Goal: Task Accomplishment & Management: Use online tool/utility

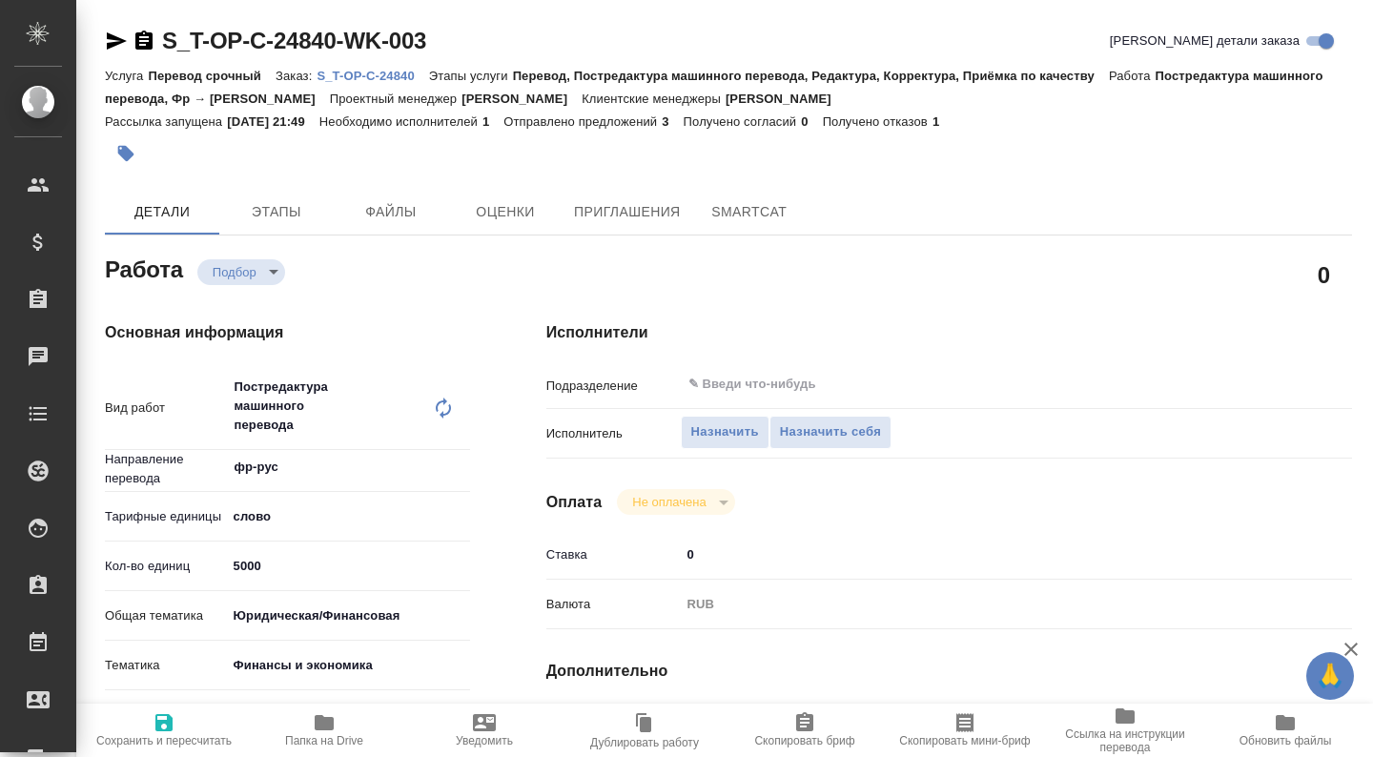
type textarea "x"
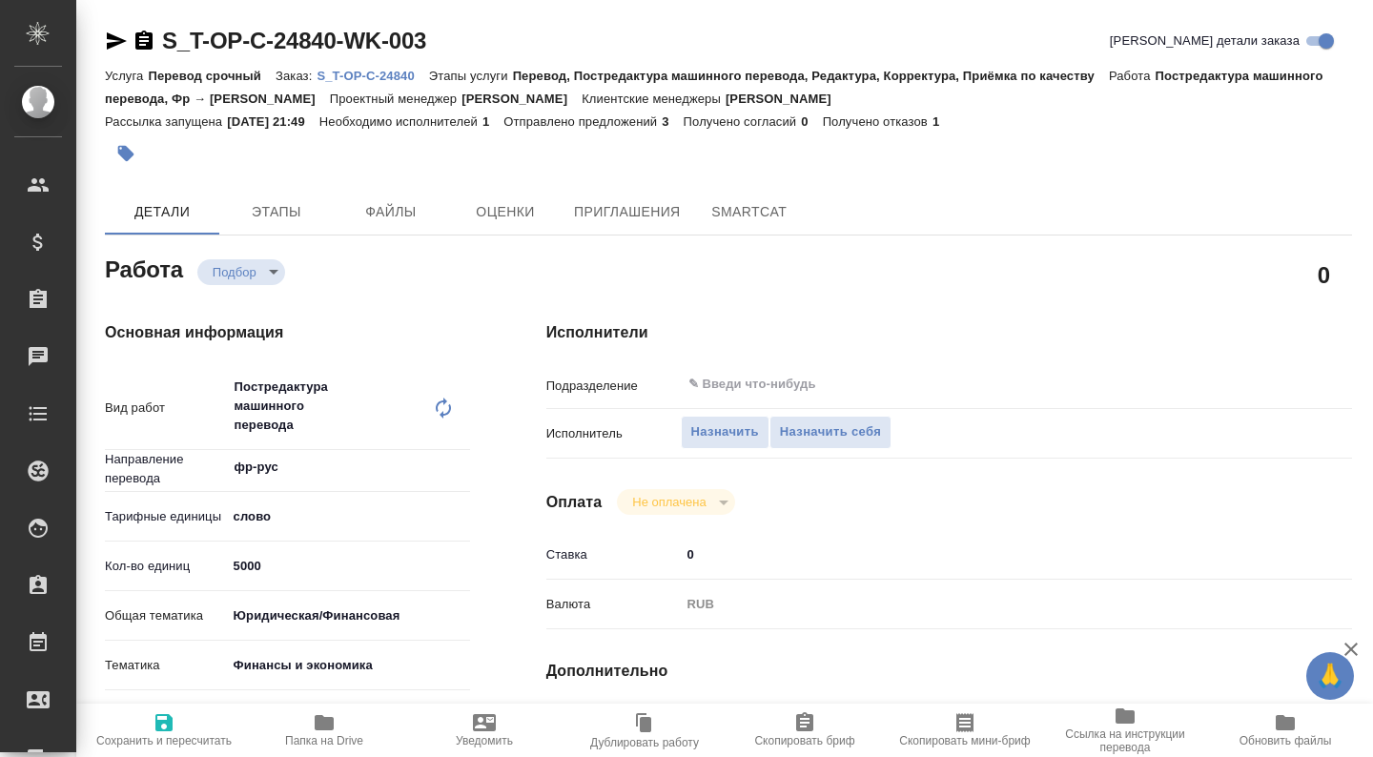
type textarea "x"
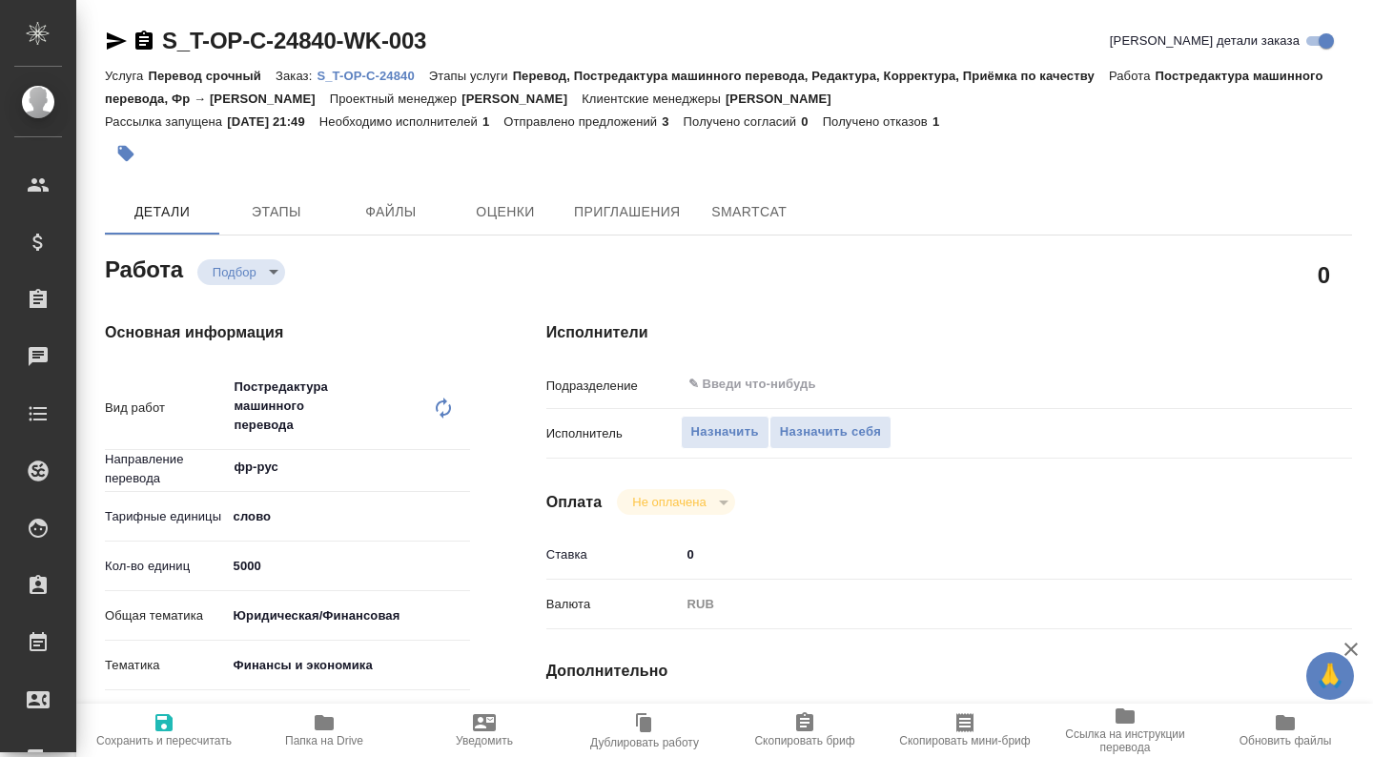
type textarea "x"
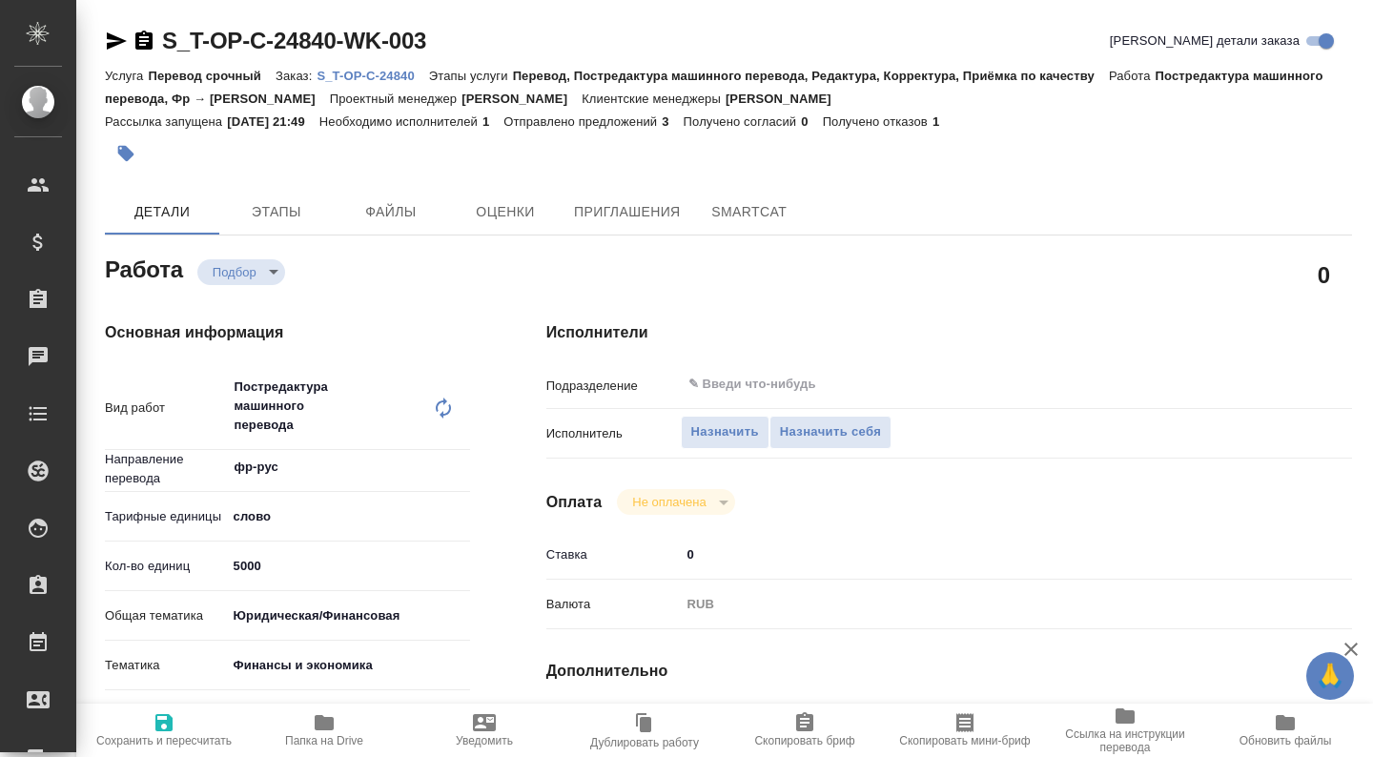
type textarea "x"
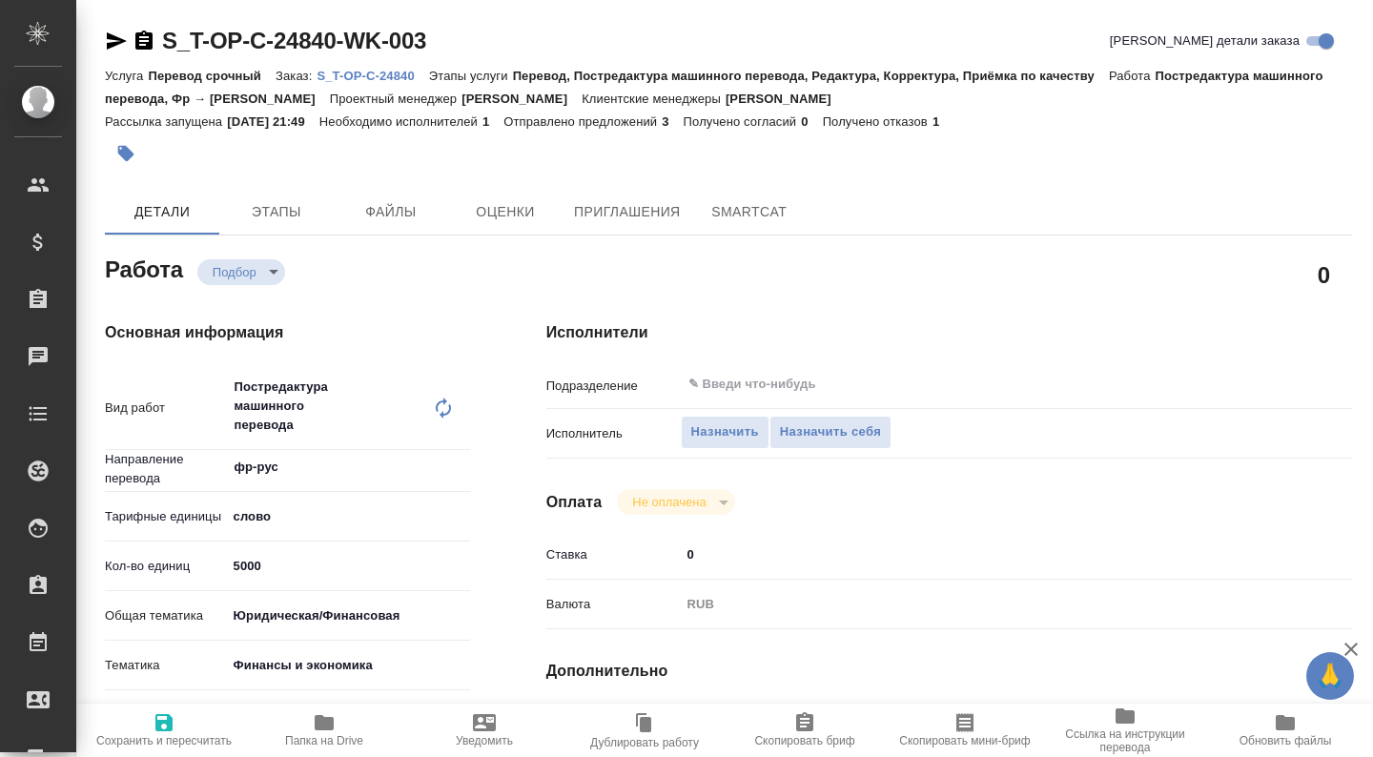
type textarea "x"
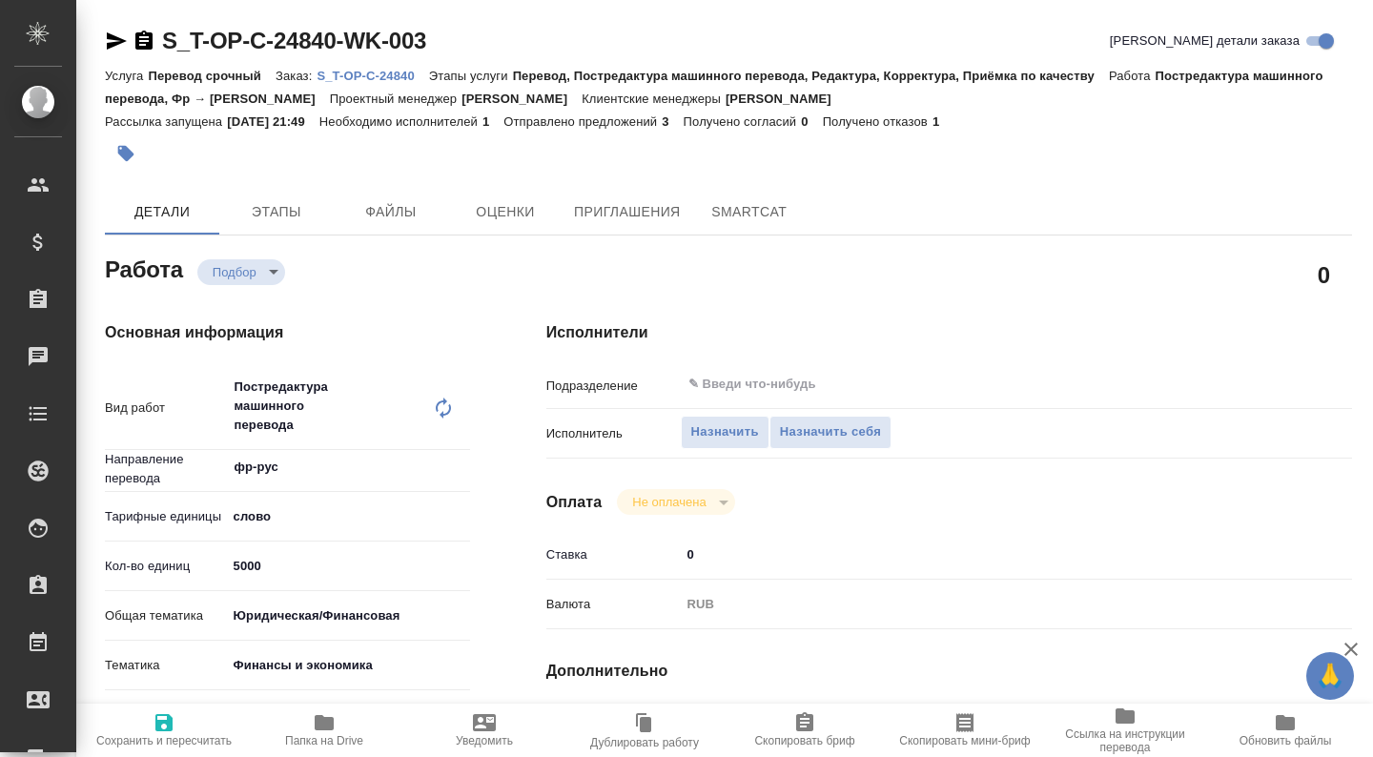
type textarea "x"
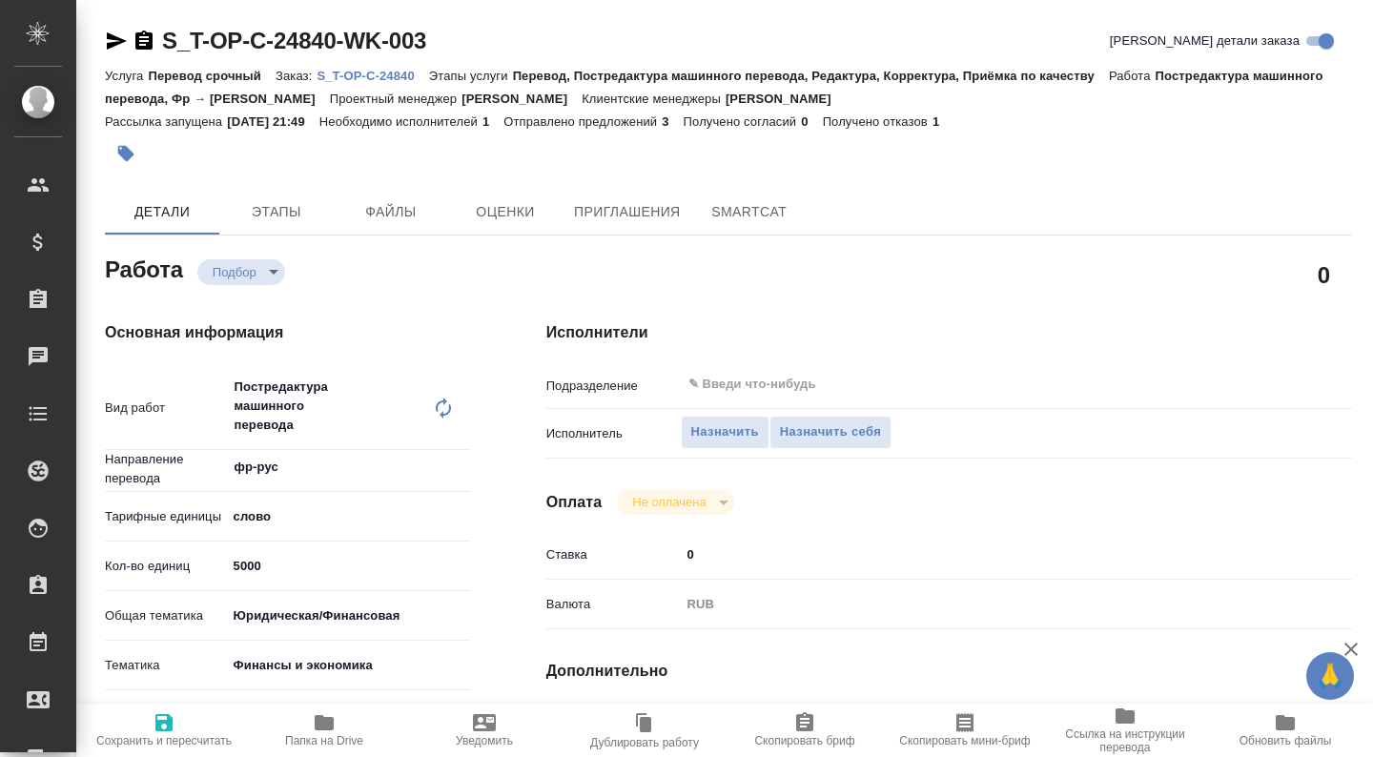
type textarea "x"
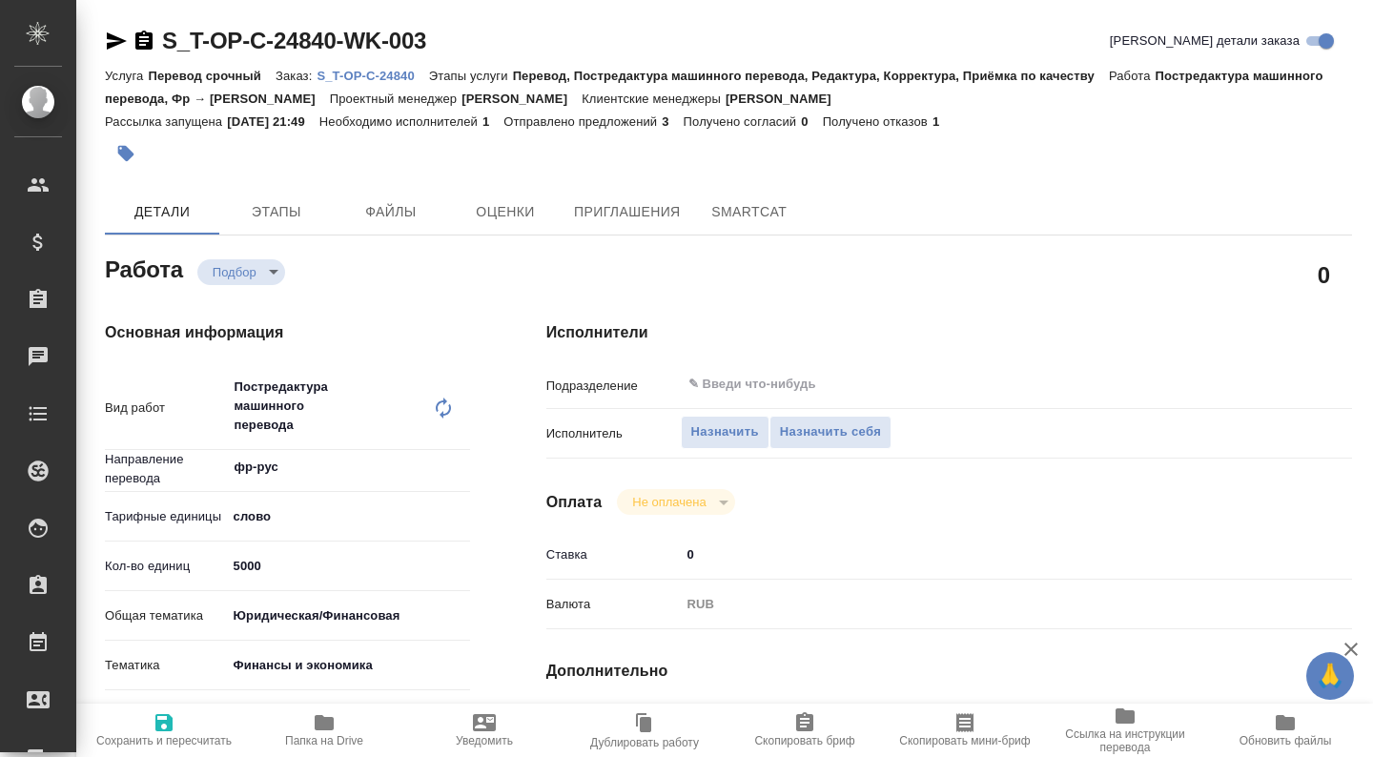
scroll to position [413, 0]
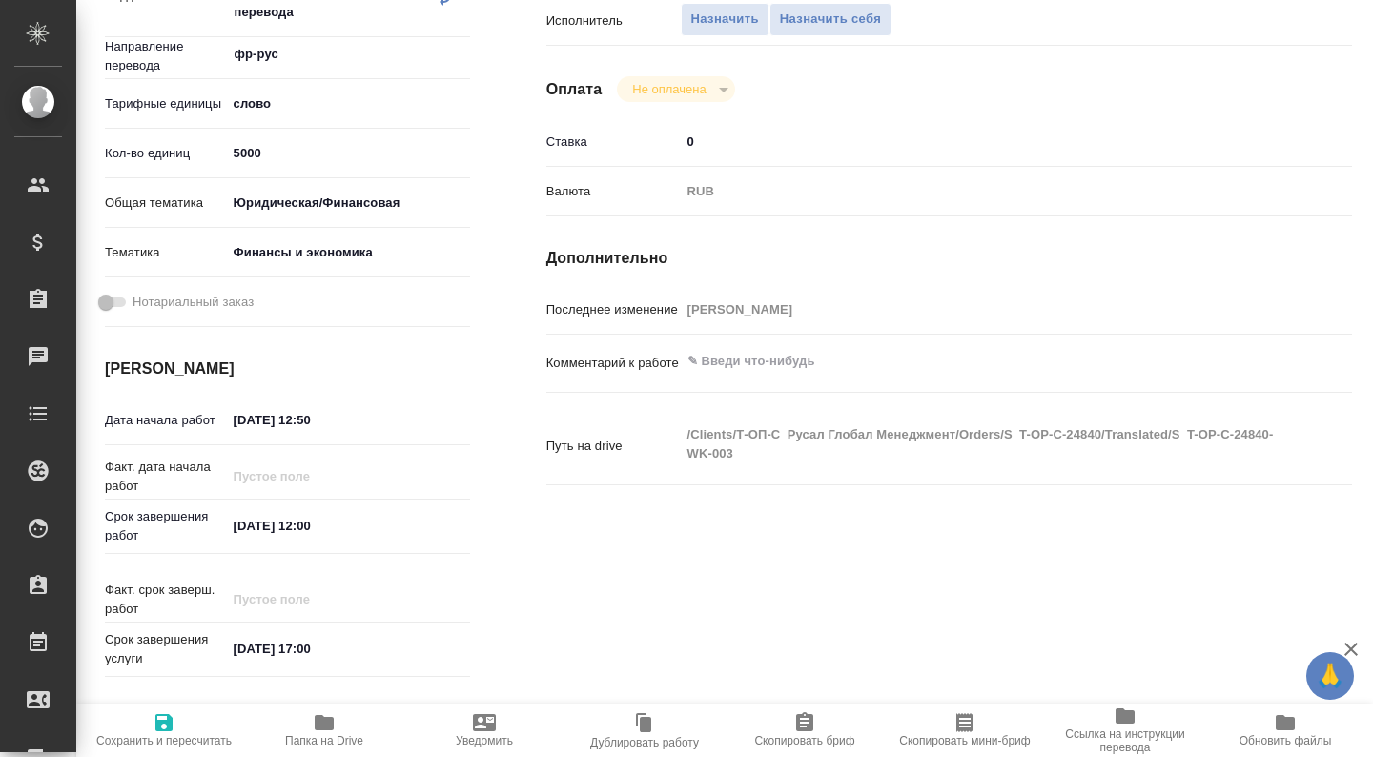
type textarea "x"
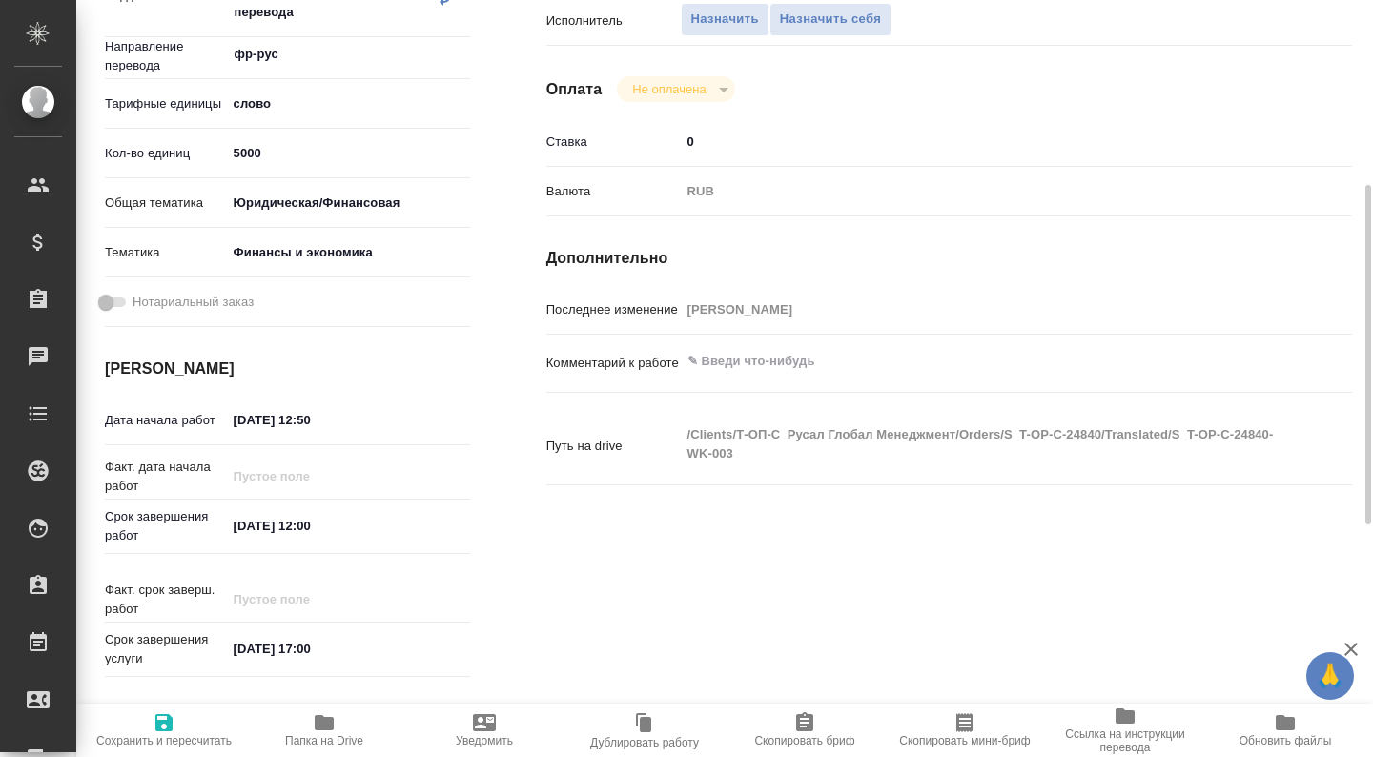
type textarea "x"
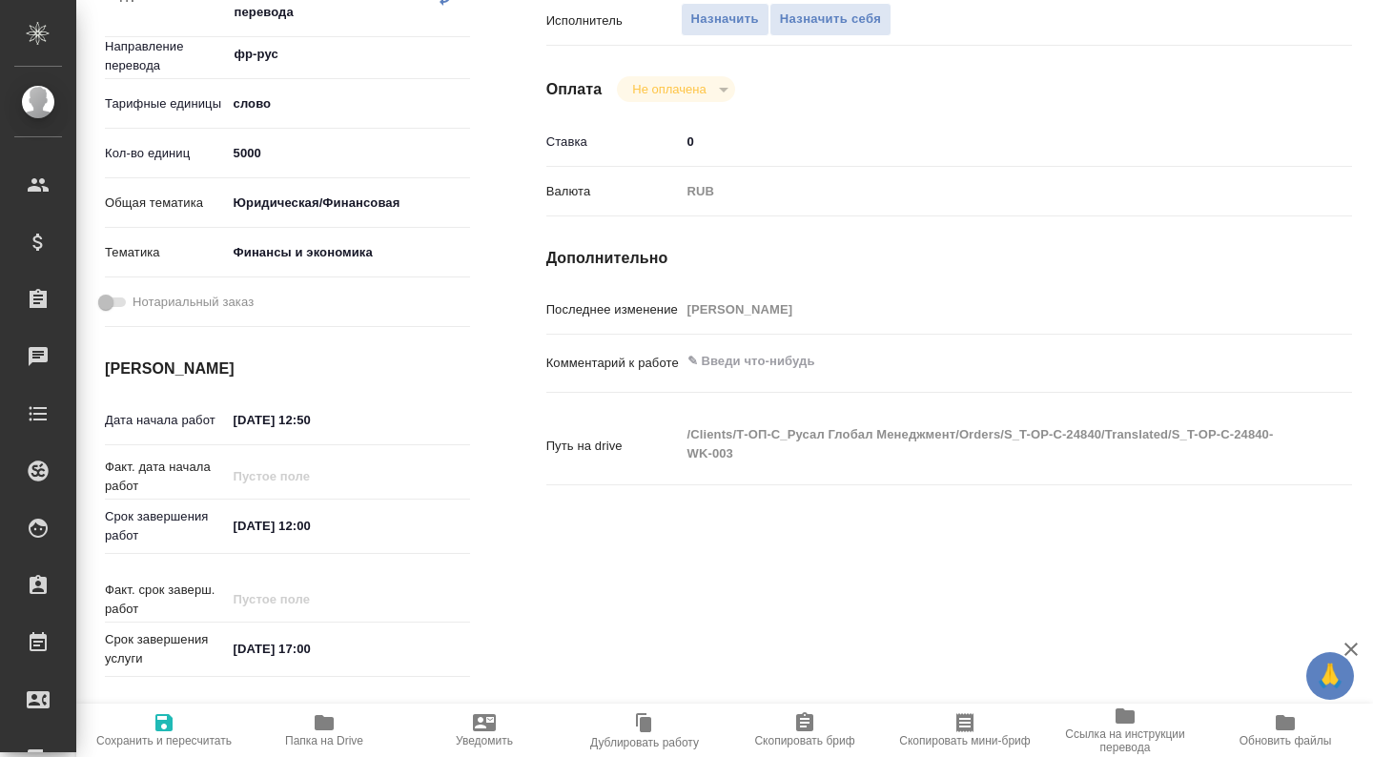
scroll to position [931, 0]
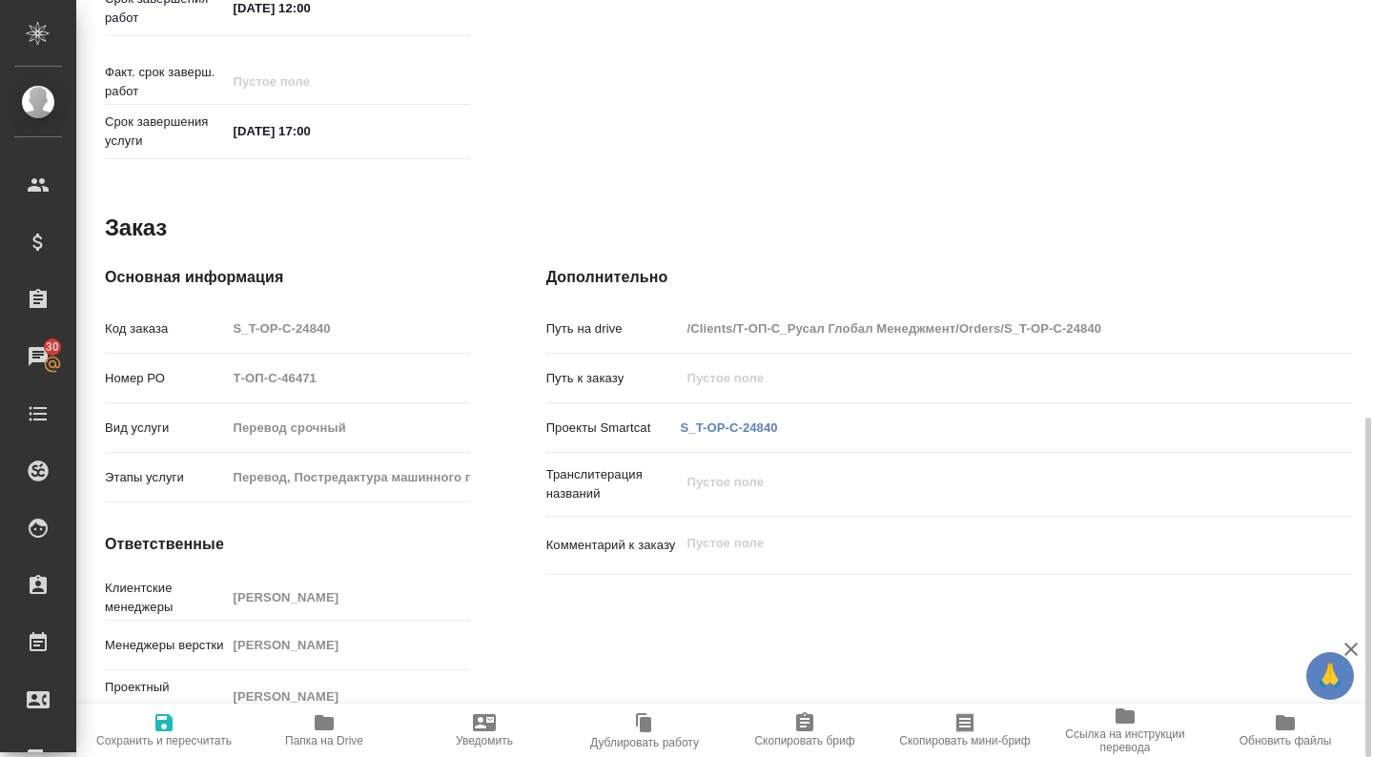
type textarea "x"
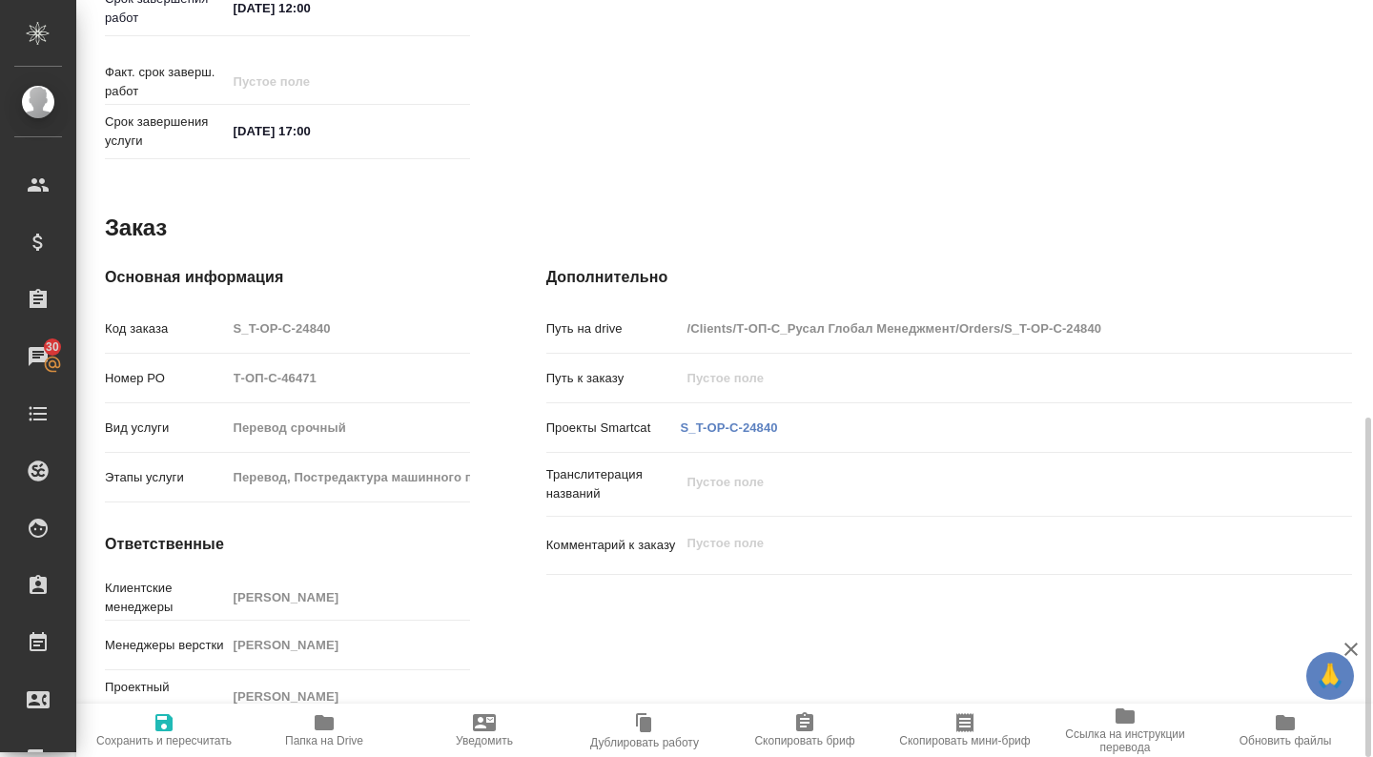
click at [329, 744] on span "Папка на Drive" at bounding box center [324, 740] width 78 height 13
